Goal: Information Seeking & Learning: Learn about a topic

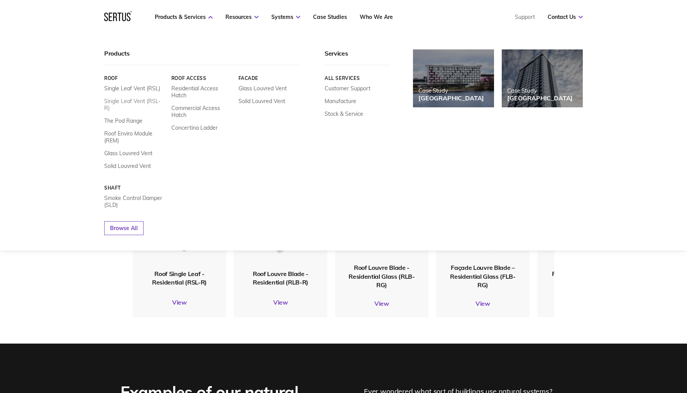
click at [128, 98] on link "Single Leaf Vent (RSL-R)" at bounding box center [134, 105] width 61 height 14
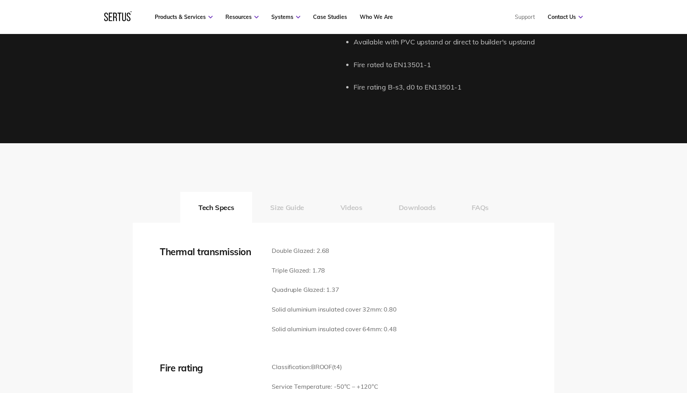
scroll to position [980, 0]
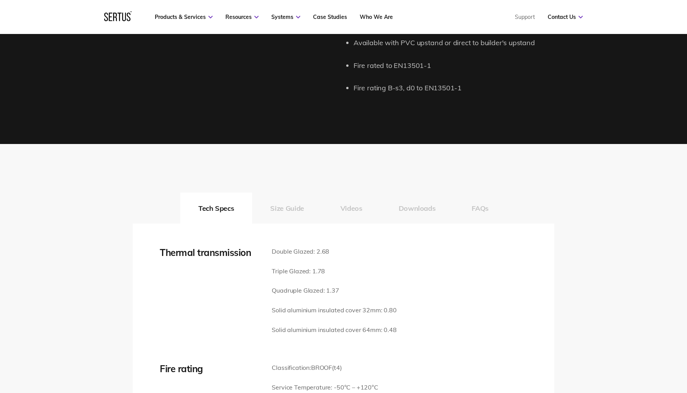
click at [119, 19] on icon at bounding box center [117, 16] width 27 height 10
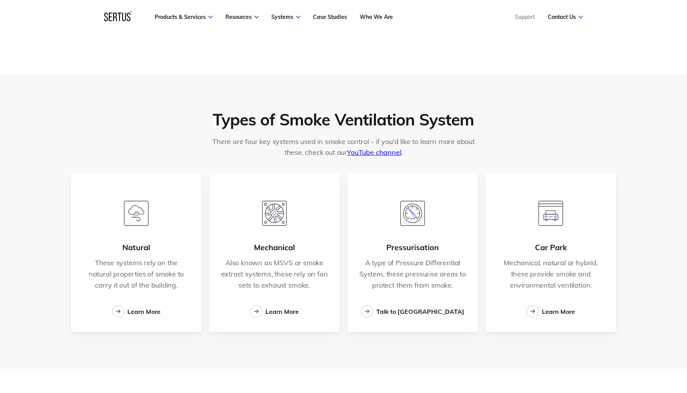
scroll to position [1205, 0]
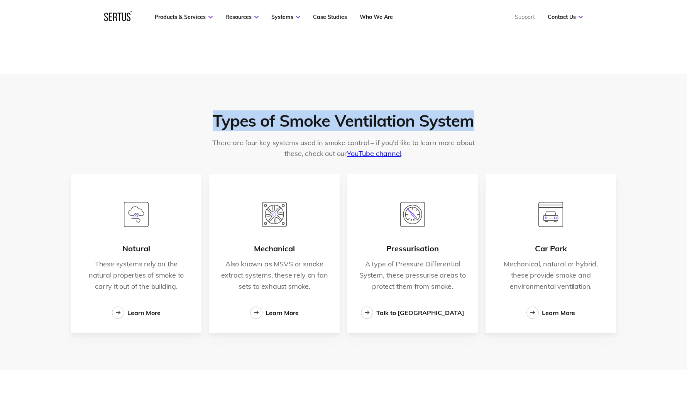
drag, startPoint x: 215, startPoint y: 123, endPoint x: 461, endPoint y: 122, distance: 246.1
click at [472, 121] on div "Types of Smoke Ventilation System" at bounding box center [343, 120] width 261 height 19
